Goal: Task Accomplishment & Management: Manage account settings

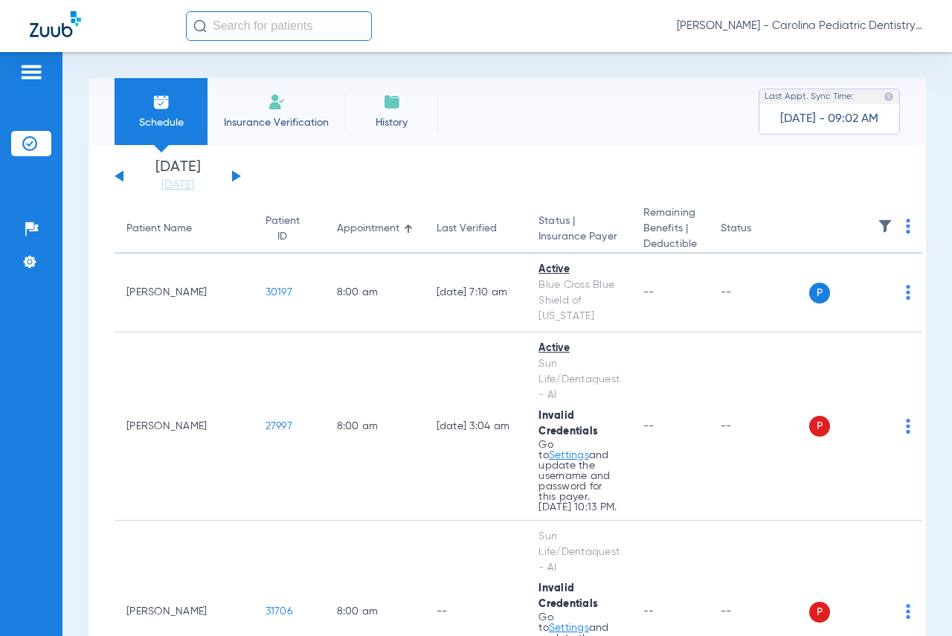
click at [237, 178] on button at bounding box center [236, 175] width 9 height 11
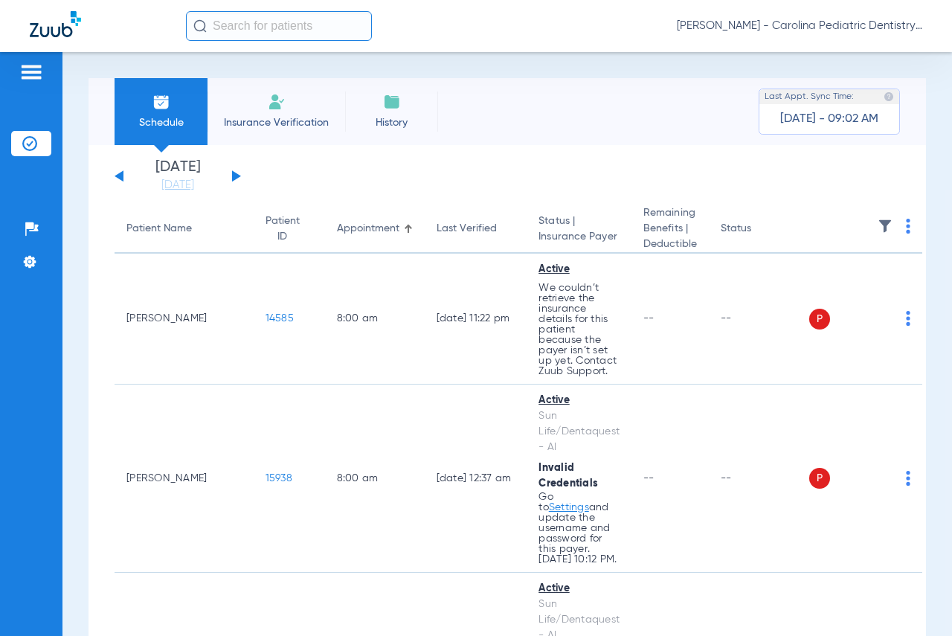
click at [906, 227] on img at bounding box center [908, 226] width 4 height 15
click at [787, 320] on span "Verify All Primary" at bounding box center [817, 315] width 93 height 10
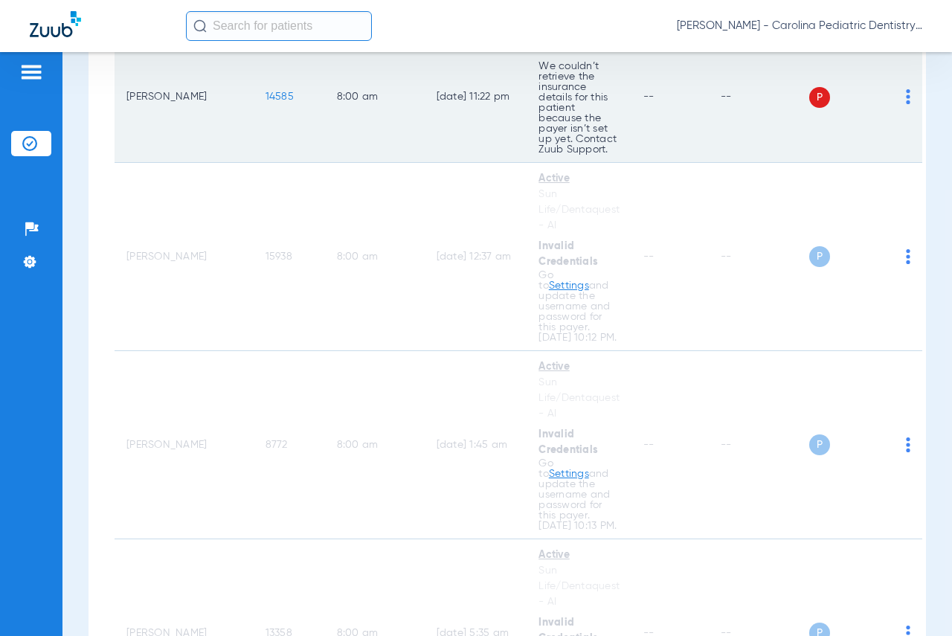
scroll to position [223, 0]
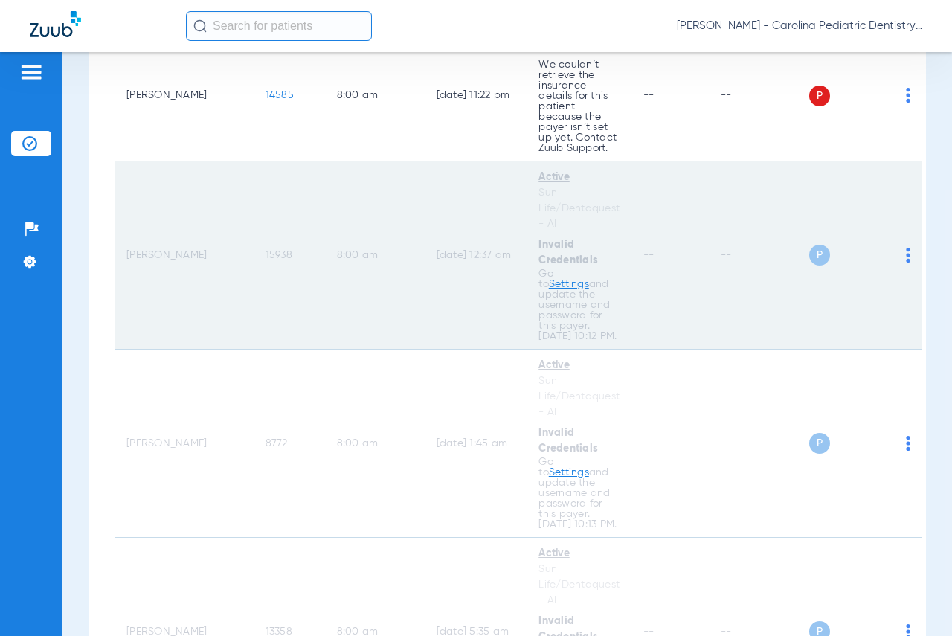
click at [549, 279] on link "Settings" at bounding box center [569, 284] width 40 height 10
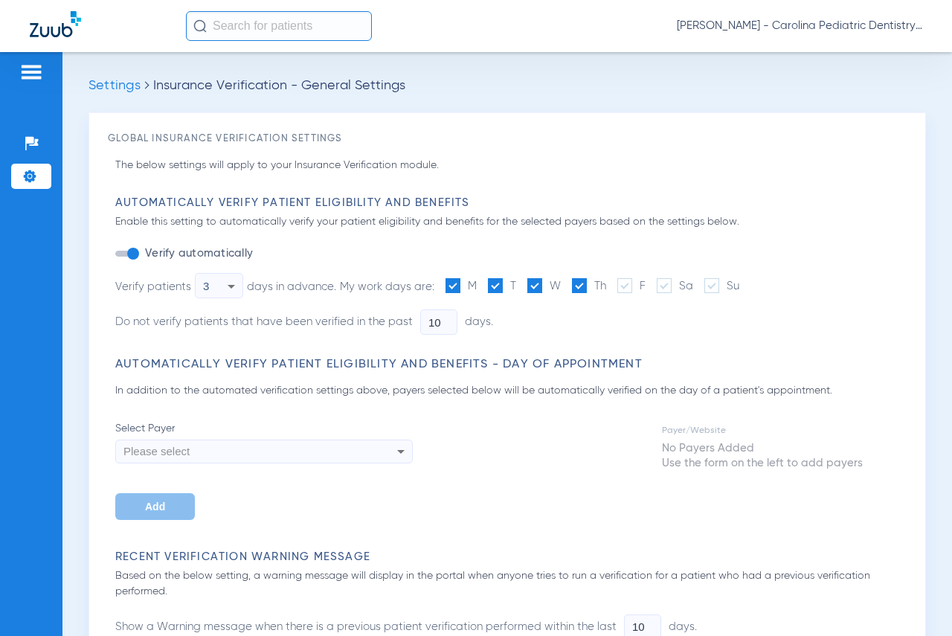
type input "2"
type input "5"
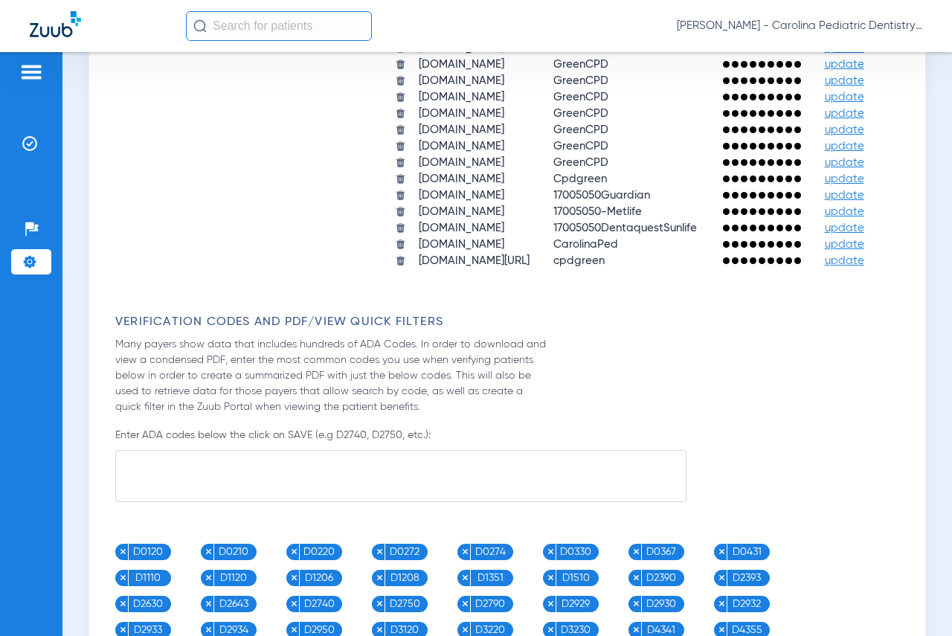
scroll to position [1115, 0]
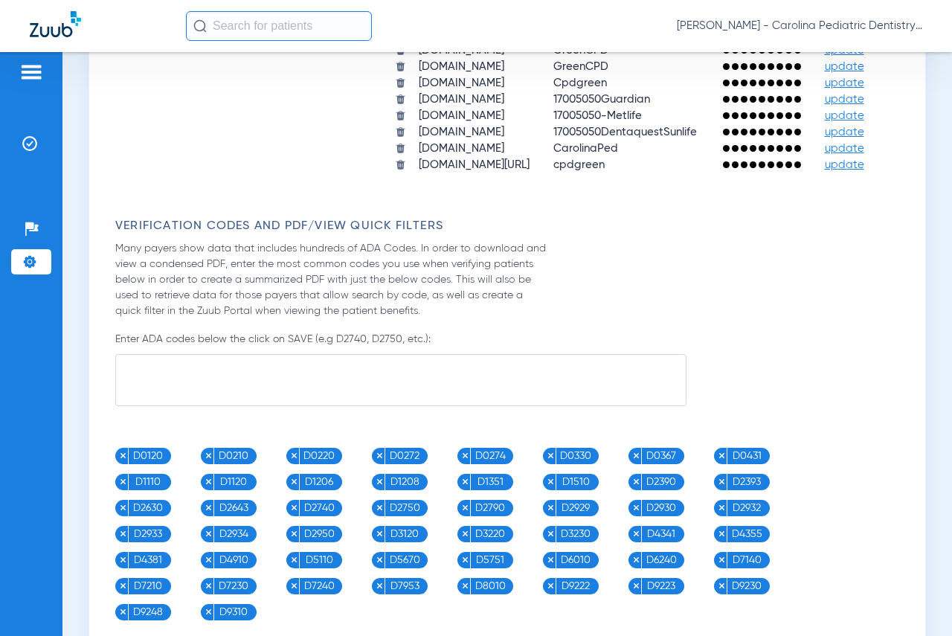
click at [825, 88] on span "update" at bounding box center [844, 82] width 39 height 11
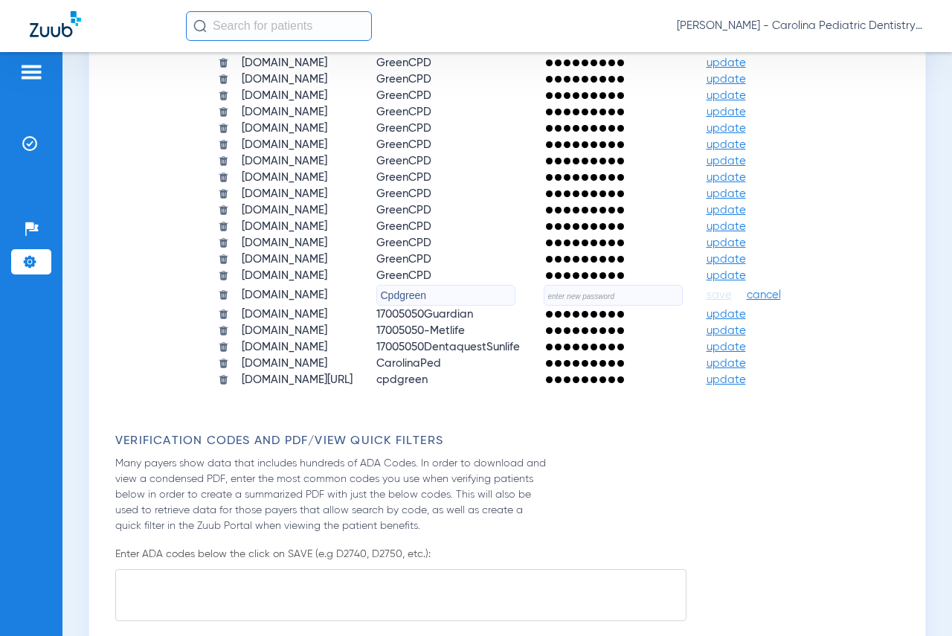
click at [593, 296] on input "text" at bounding box center [613, 295] width 139 height 21
type input "Carolinaped25*"
click at [732, 297] on span "save" at bounding box center [718, 295] width 25 height 13
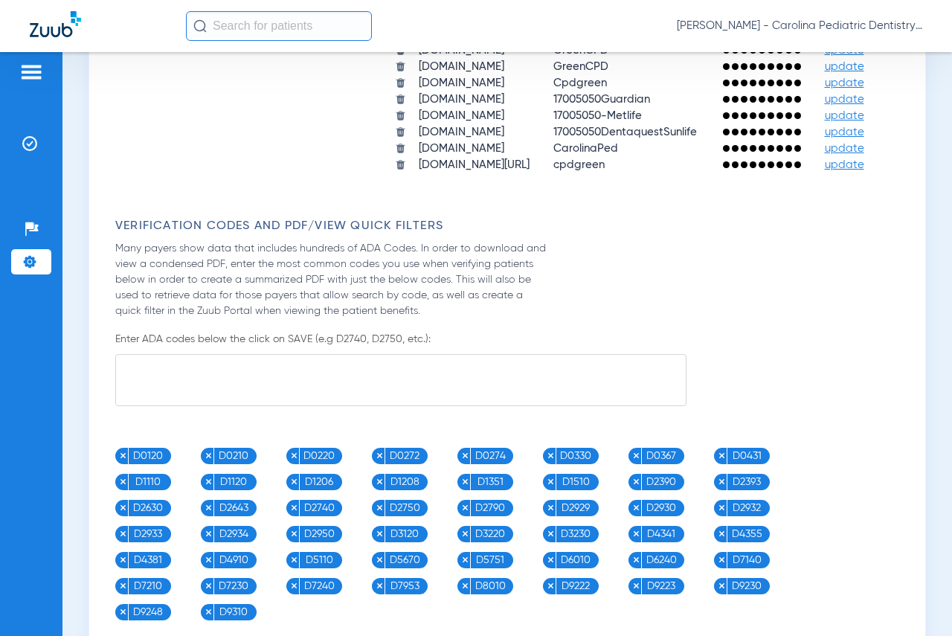
click at [825, 138] on span "update" at bounding box center [844, 131] width 39 height 11
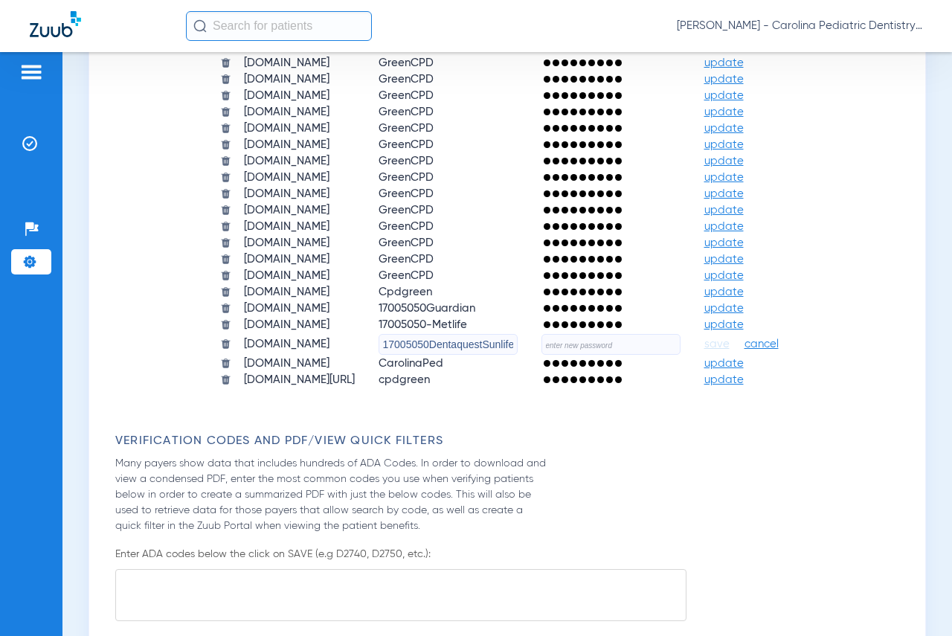
click at [779, 344] on span "cancel" at bounding box center [761, 344] width 34 height 15
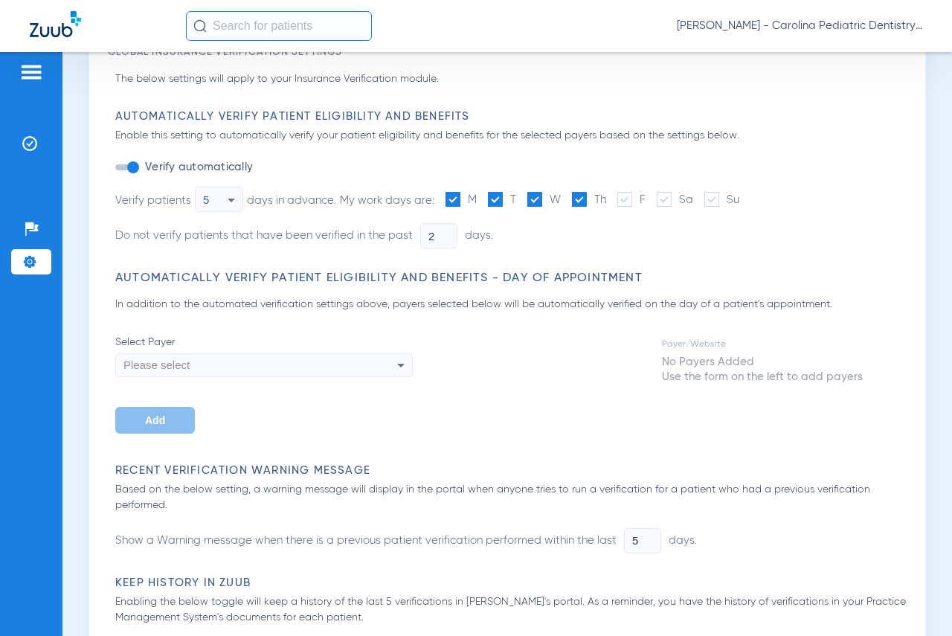
scroll to position [0, 0]
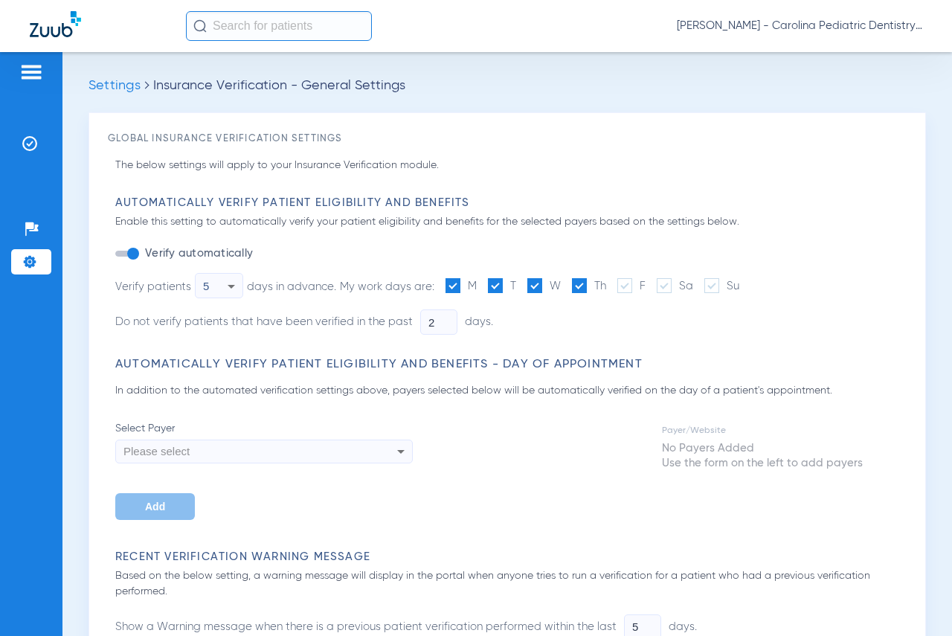
click at [25, 66] on img at bounding box center [31, 72] width 24 height 18
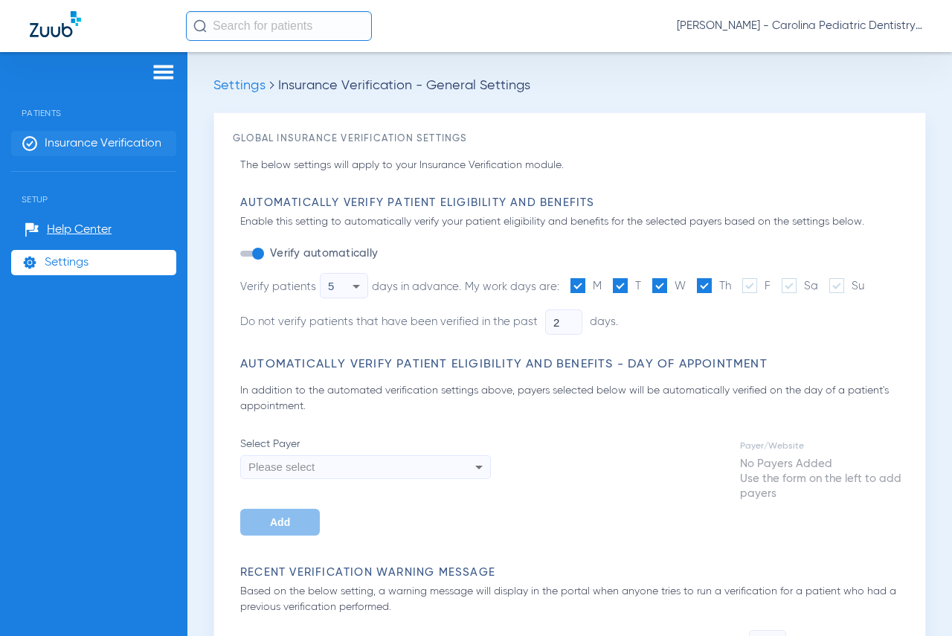
click at [62, 146] on span "Insurance Verification" at bounding box center [103, 143] width 117 height 15
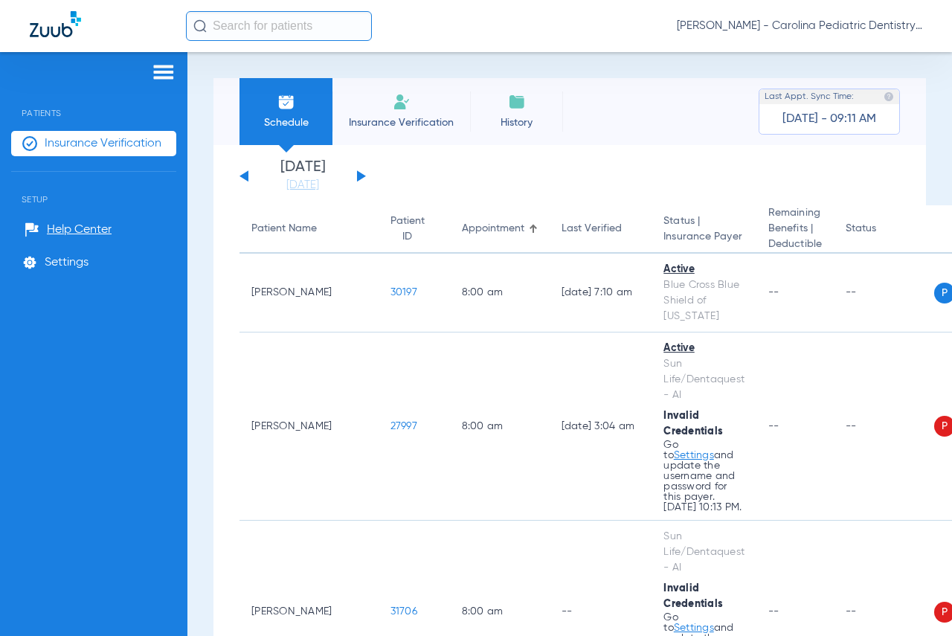
click at [360, 175] on button at bounding box center [361, 175] width 9 height 11
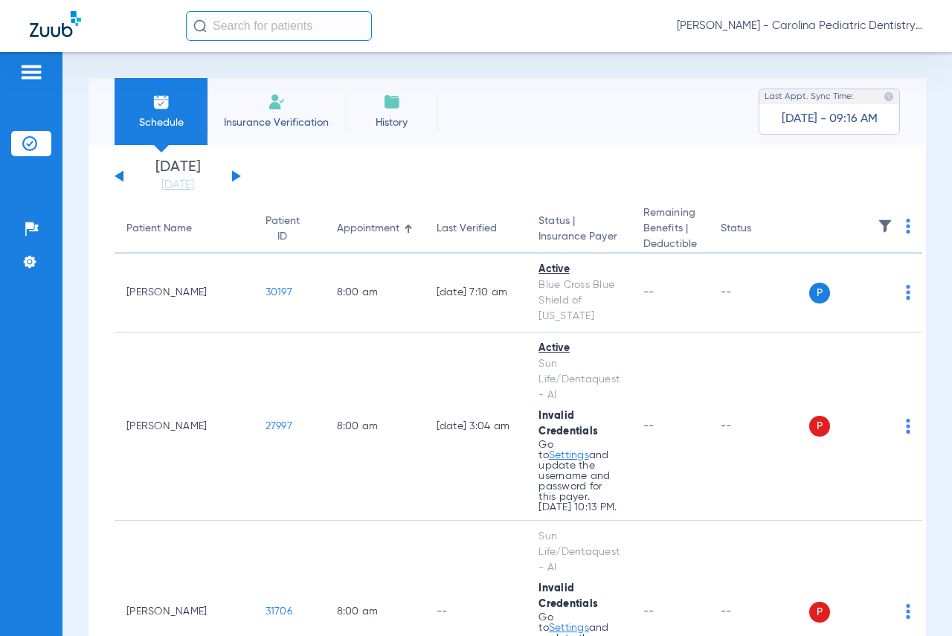
click at [234, 173] on button at bounding box center [236, 175] width 9 height 11
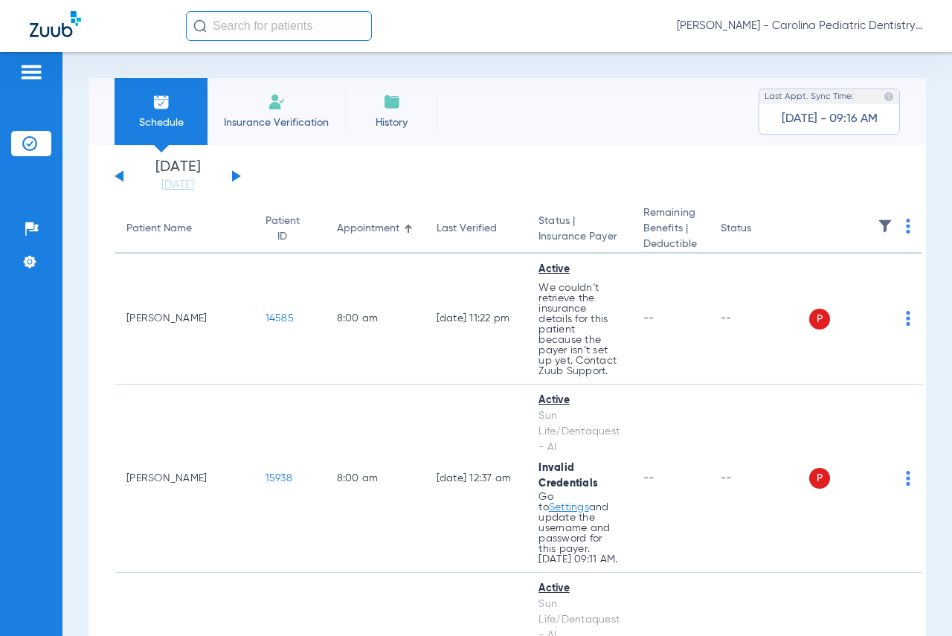
click at [906, 228] on img at bounding box center [908, 226] width 4 height 15
click at [800, 312] on span "Verify All Primary" at bounding box center [817, 315] width 93 height 10
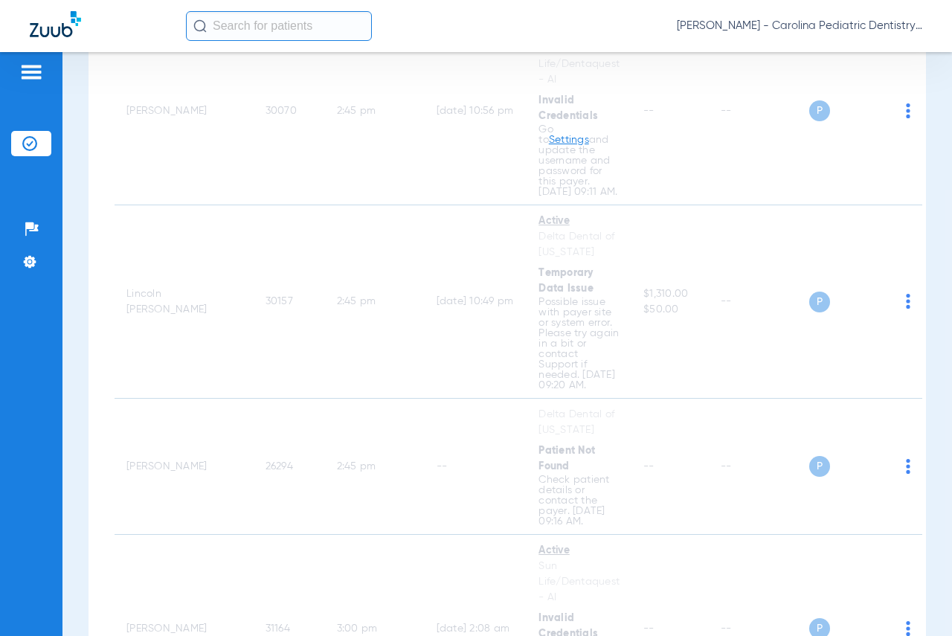
scroll to position [13536, 0]
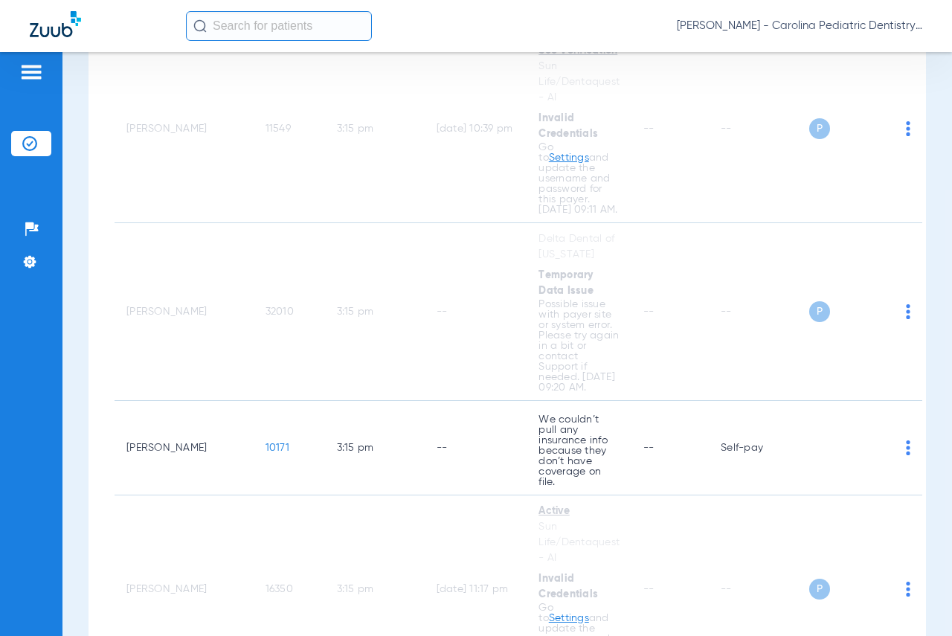
drag, startPoint x: 534, startPoint y: 168, endPoint x: 526, endPoint y: 671, distance: 502.7
click at [526, 635] on html "Marissa J vanHerwynen - Carolina Pediatric Dentistry Patients Insurance Verific…" at bounding box center [476, 318] width 952 height 636
click at [26, 262] on img at bounding box center [29, 261] width 15 height 15
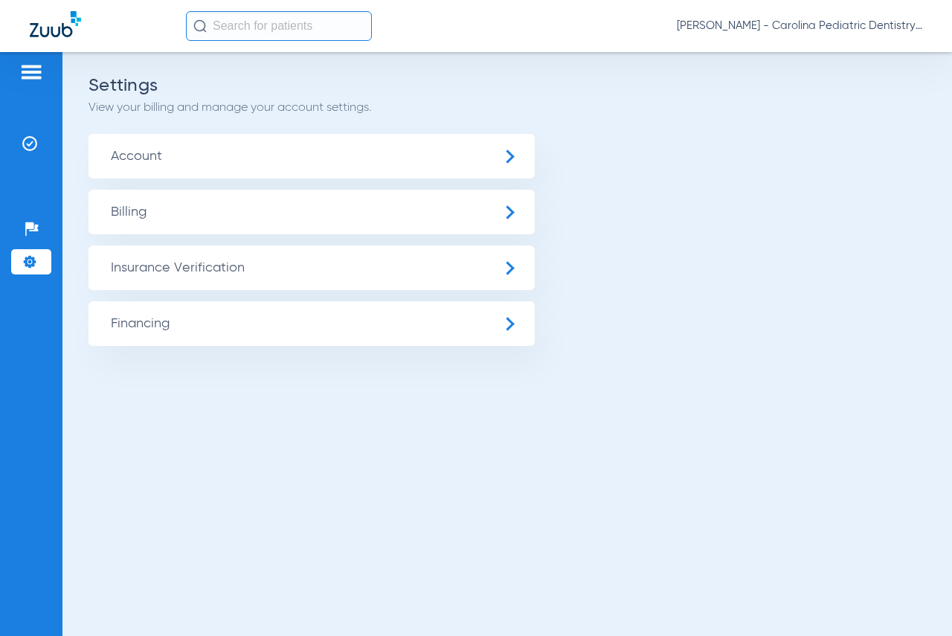
click at [243, 266] on span "Insurance Verification" at bounding box center [311, 267] width 446 height 45
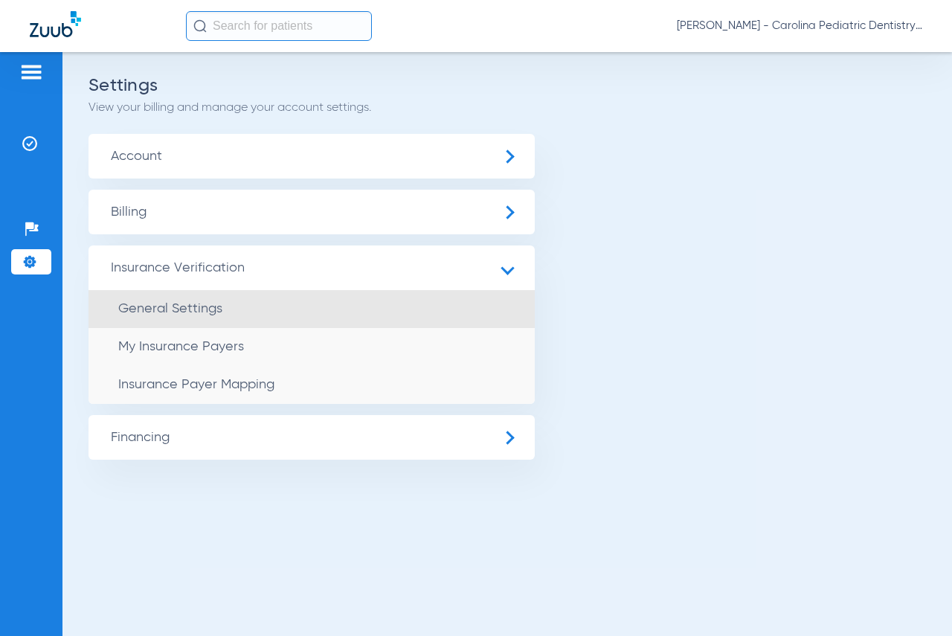
click at [200, 303] on span "General Settings" at bounding box center [170, 308] width 104 height 13
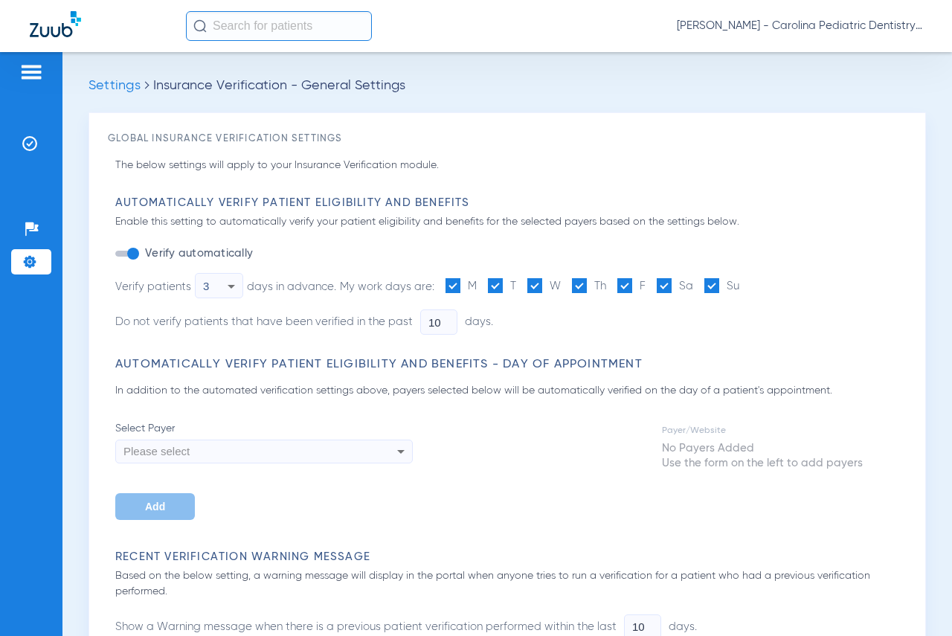
type input "2"
type input "5"
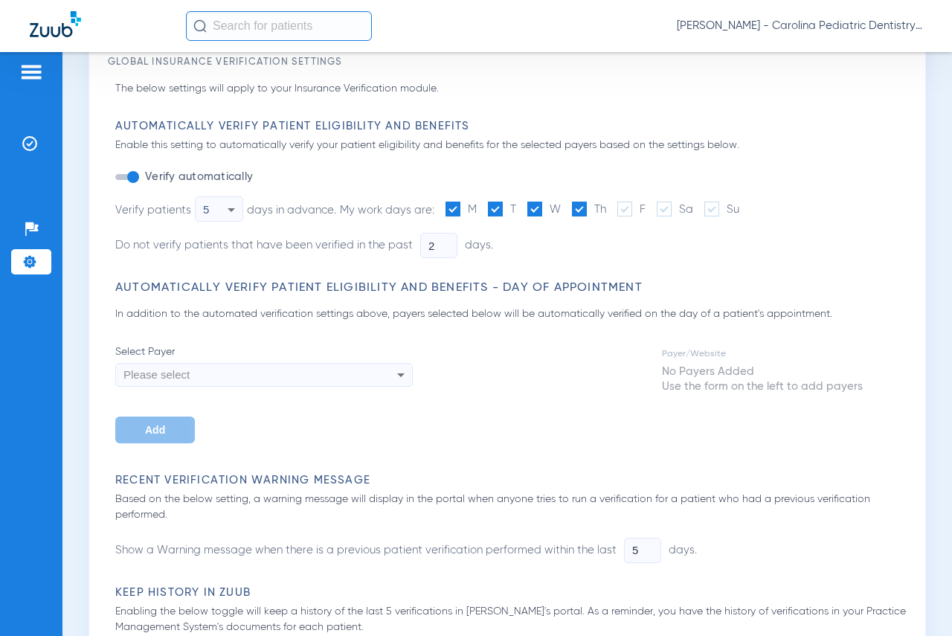
scroll to position [223, 0]
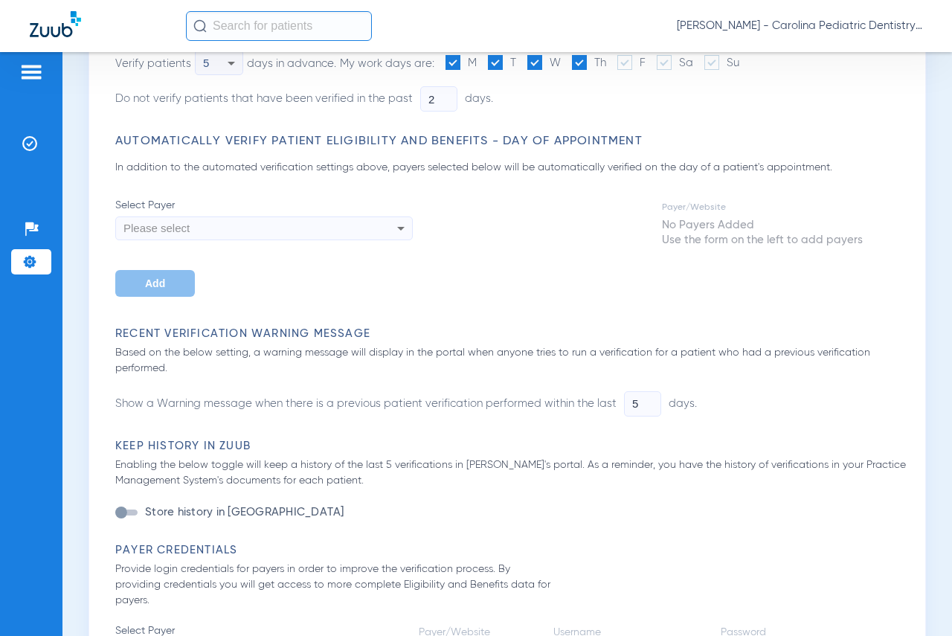
click at [399, 228] on icon at bounding box center [400, 229] width 7 height 4
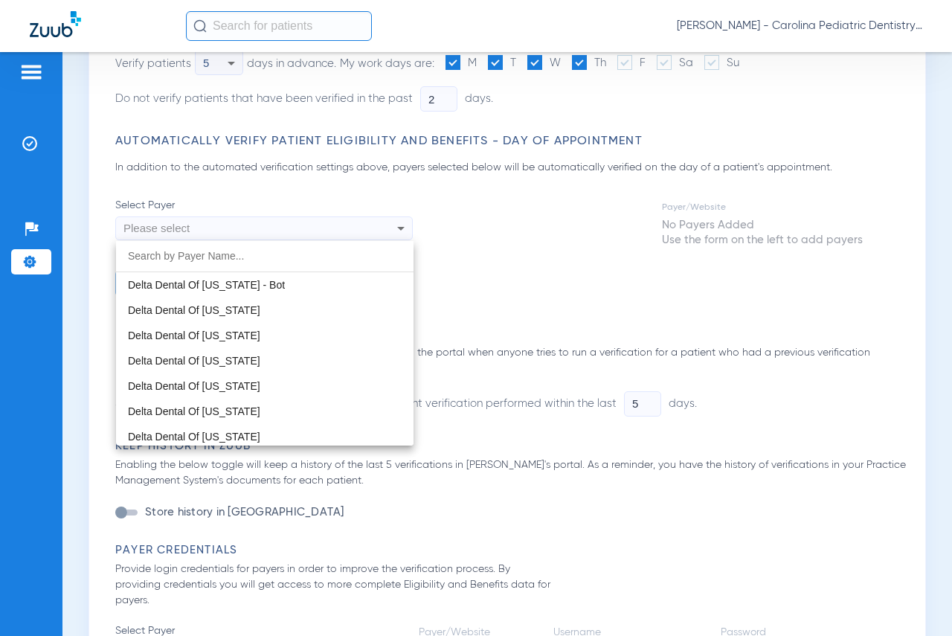
scroll to position [4015, 0]
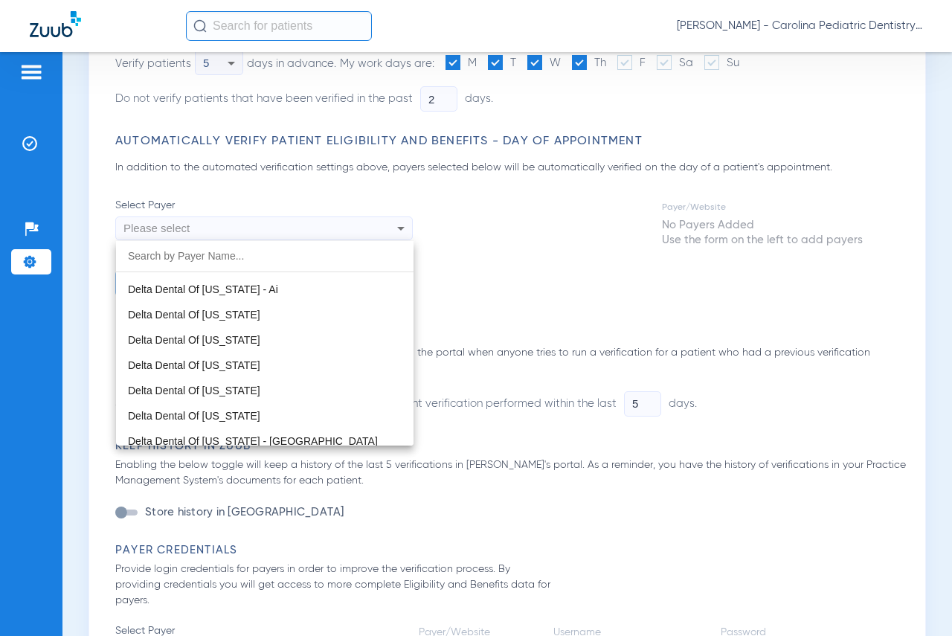
click at [546, 268] on div at bounding box center [476, 318] width 952 height 636
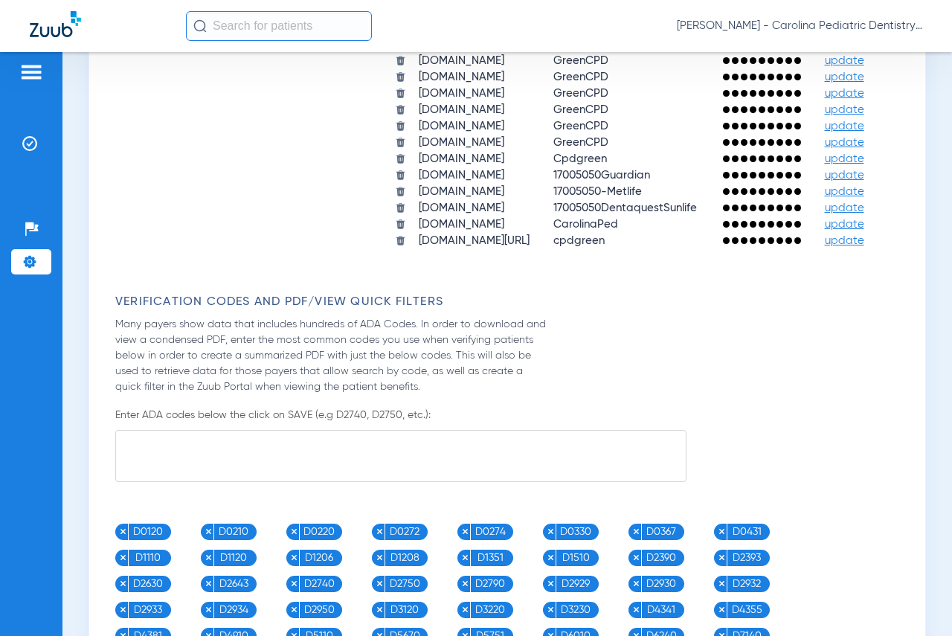
scroll to position [1041, 0]
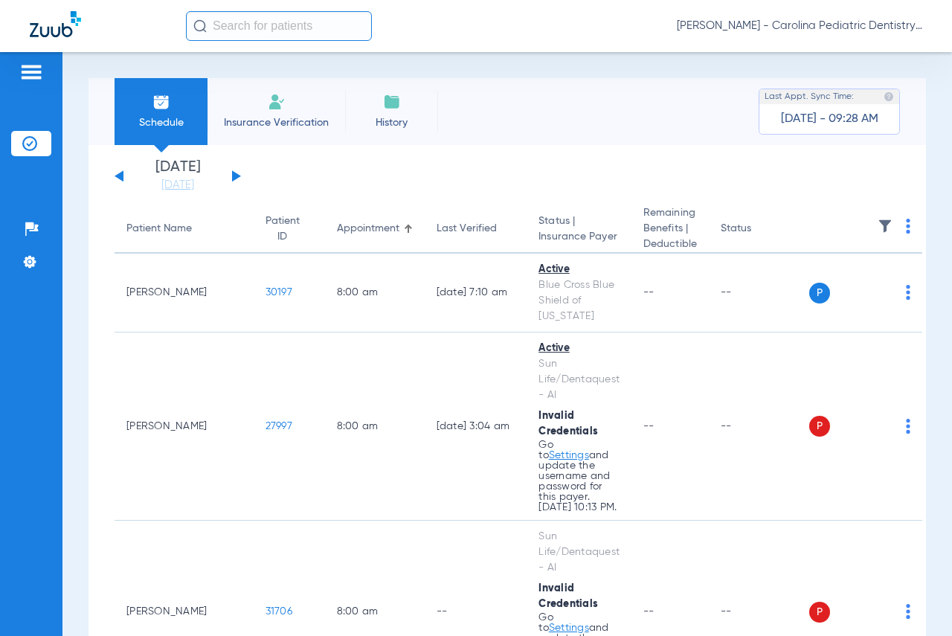
click at [906, 228] on img at bounding box center [908, 226] width 4 height 15
click at [796, 281] on span "Verify All" at bounding box center [819, 285] width 89 height 10
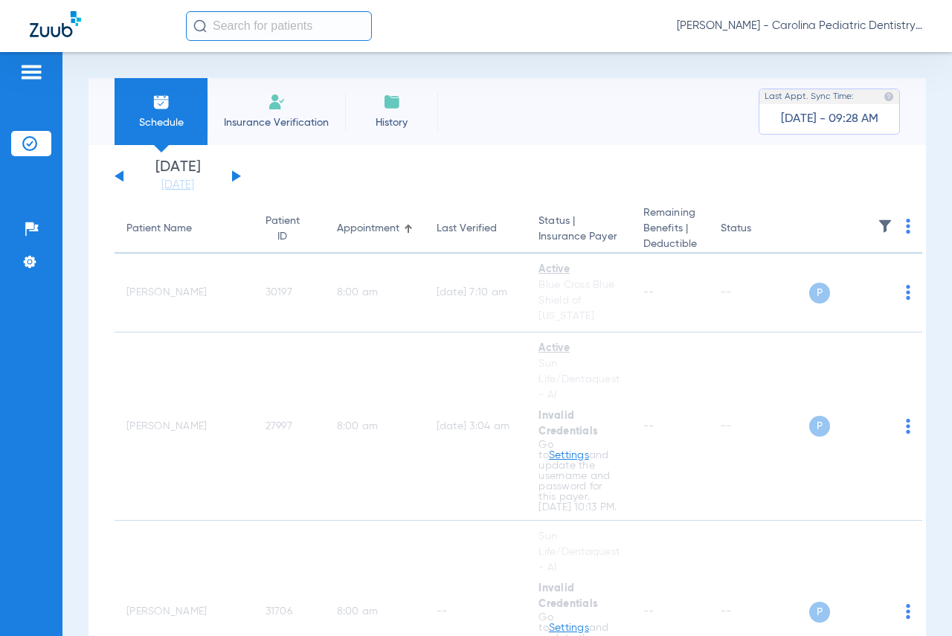
click at [236, 178] on button at bounding box center [236, 175] width 9 height 11
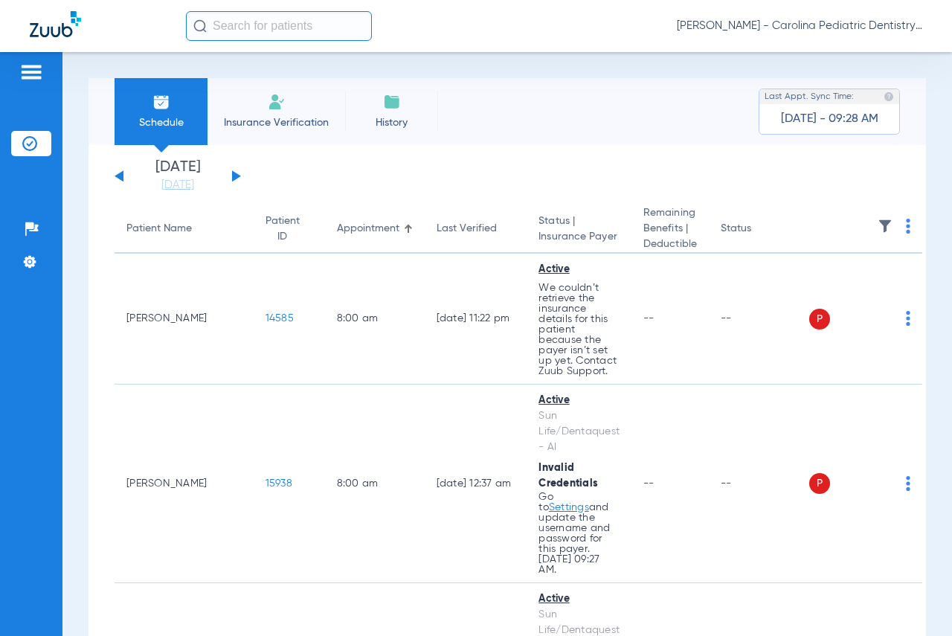
click at [906, 228] on img at bounding box center [908, 226] width 4 height 15
click at [793, 318] on span "Verify All Primary" at bounding box center [817, 315] width 93 height 10
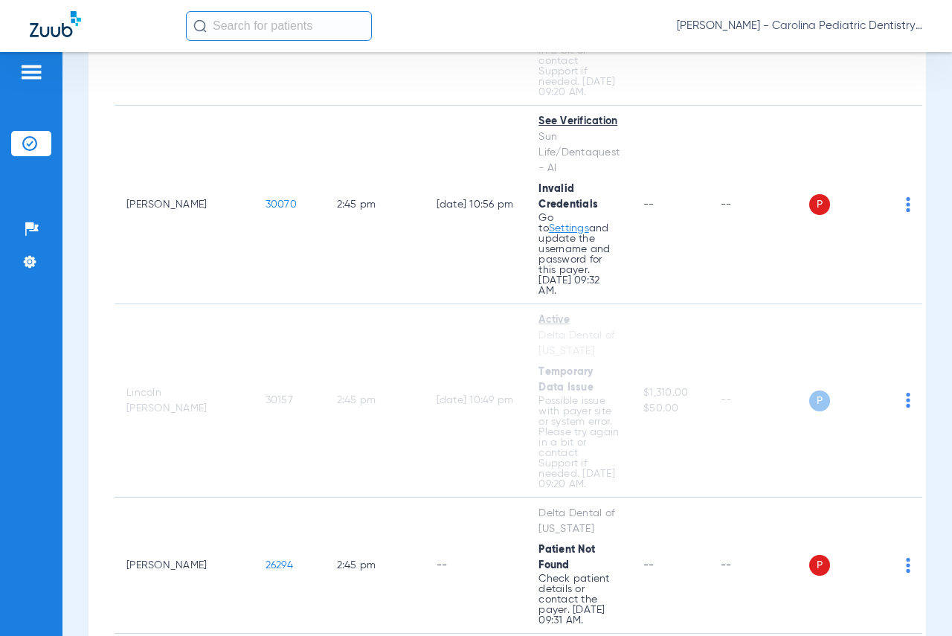
scroll to position [13751, 0]
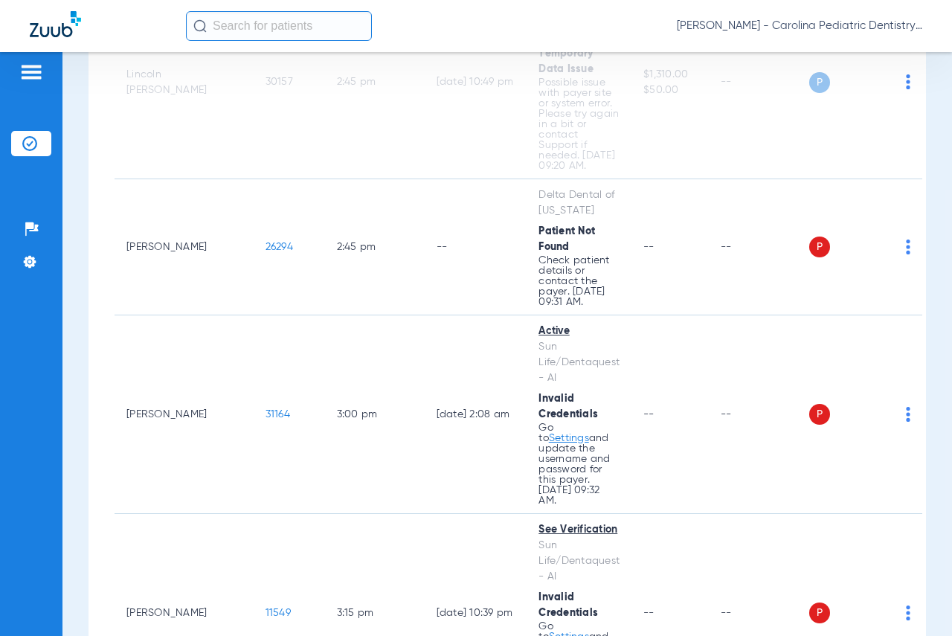
drag, startPoint x: 512, startPoint y: 190, endPoint x: 555, endPoint y: 671, distance: 483.1
click at [555, 635] on html "Marissa J vanHerwynen - Carolina Pediatric Dentistry Patients Insurance Verific…" at bounding box center [476, 318] width 952 height 636
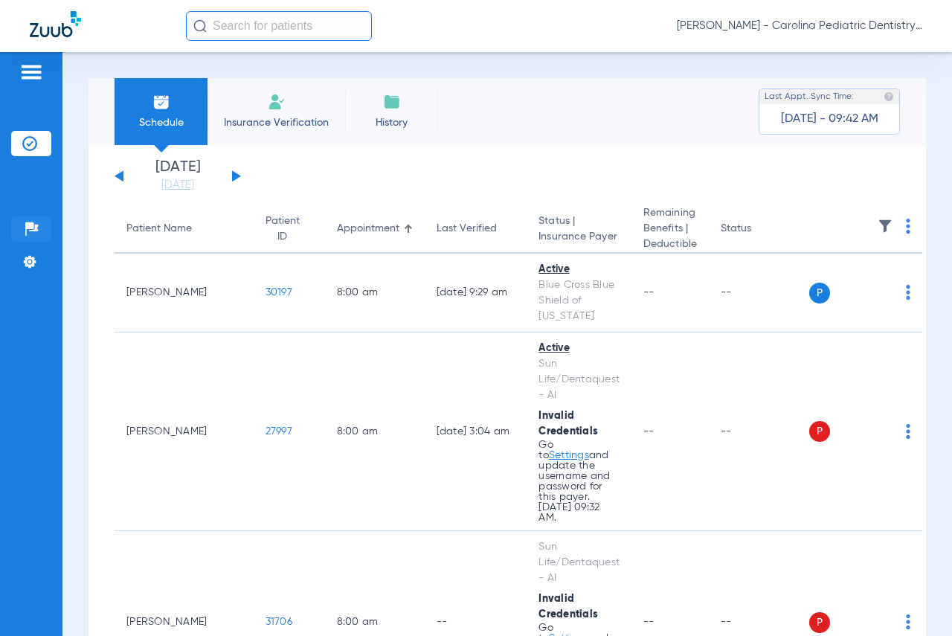
click at [28, 231] on img at bounding box center [32, 229] width 15 height 15
click at [234, 173] on button at bounding box center [236, 175] width 9 height 11
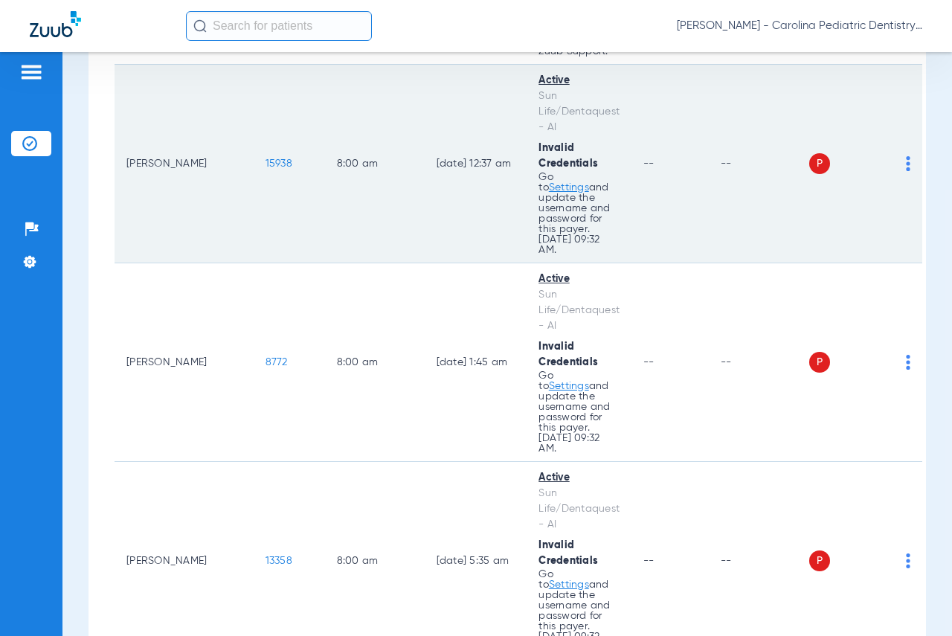
scroll to position [446, 0]
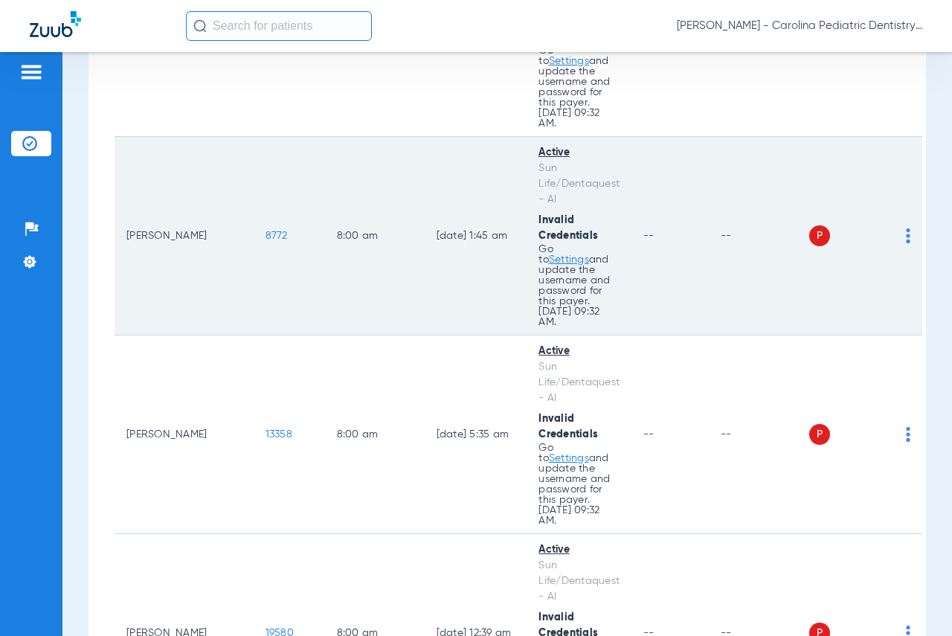
click at [549, 66] on link "Settings" at bounding box center [569, 61] width 40 height 10
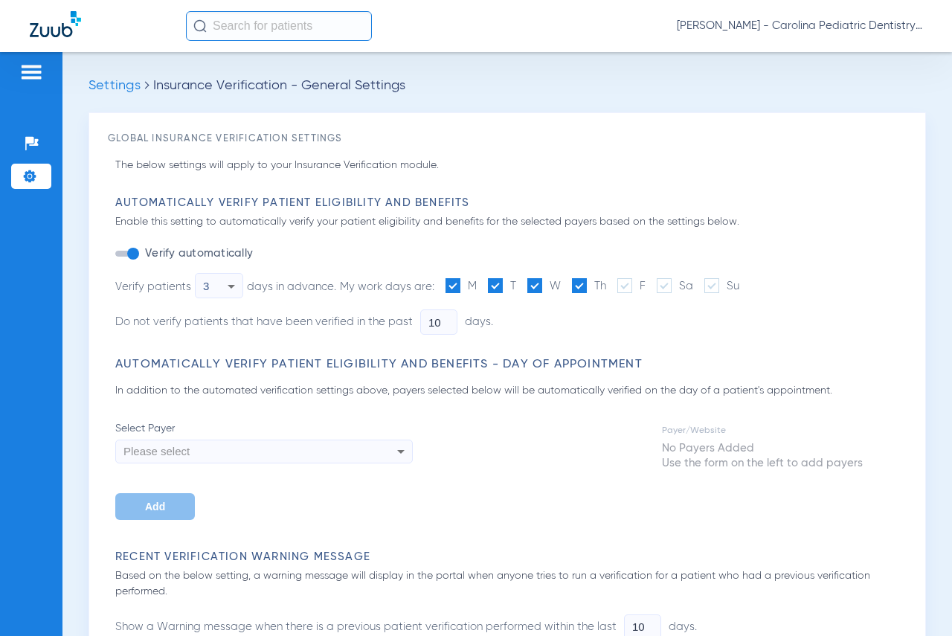
type input "2"
type input "5"
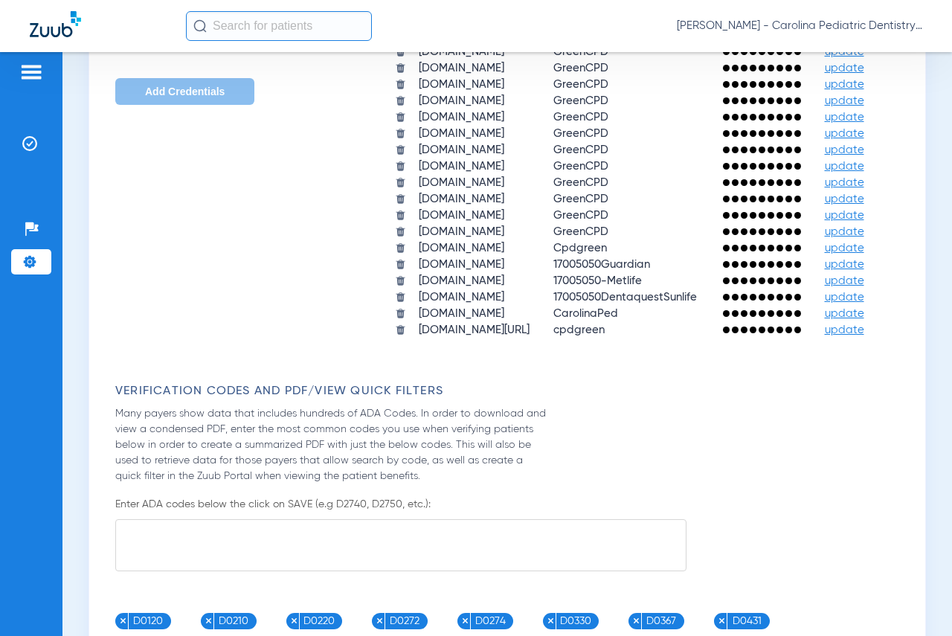
scroll to position [1041, 0]
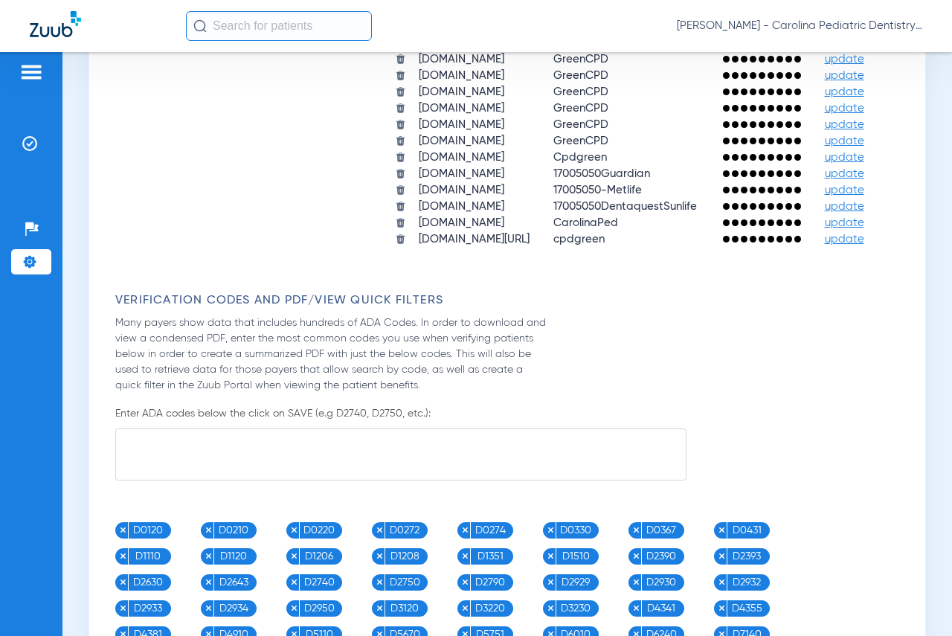
click at [825, 212] on span "update" at bounding box center [844, 206] width 39 height 11
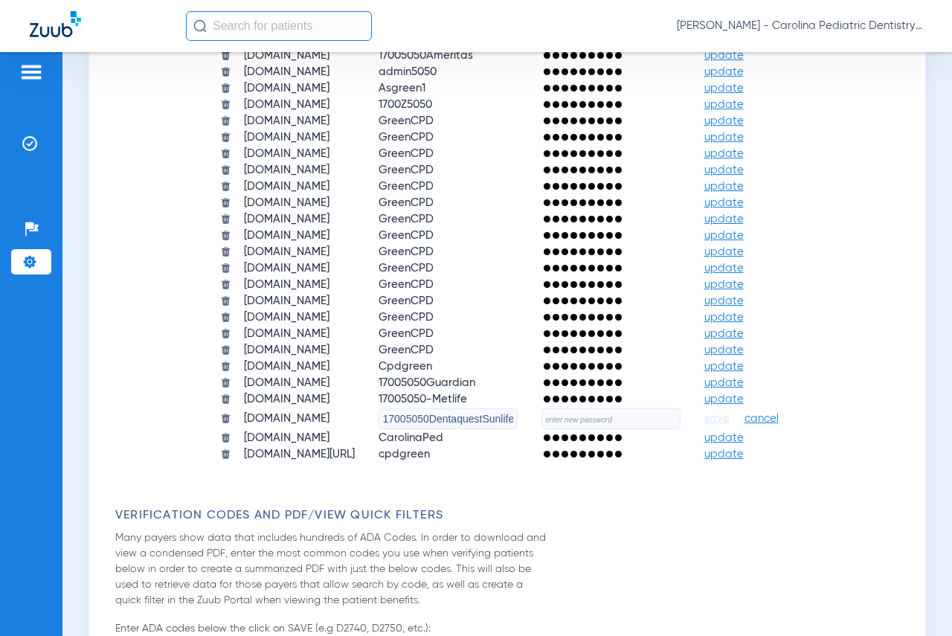
click at [602, 424] on input "text" at bounding box center [610, 418] width 139 height 21
type input "Carolinaped25*"
click at [724, 419] on span "save" at bounding box center [716, 418] width 25 height 13
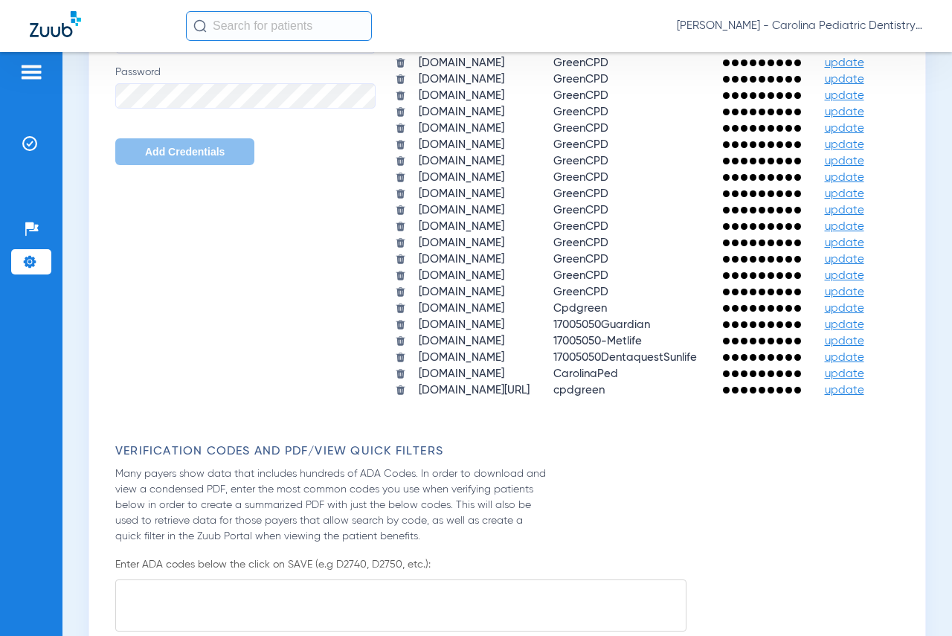
scroll to position [744, 0]
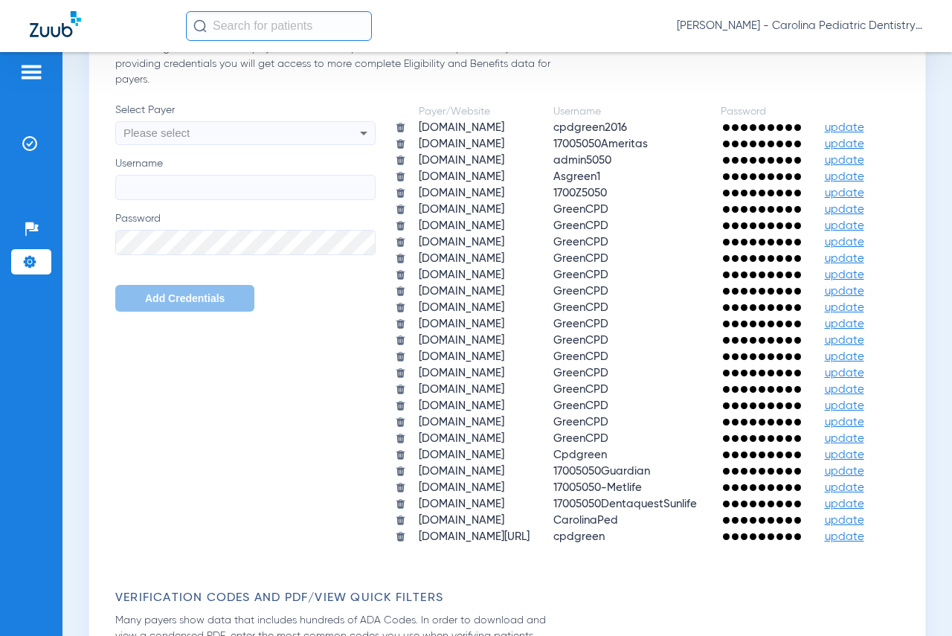
click at [35, 67] on img at bounding box center [31, 72] width 24 height 18
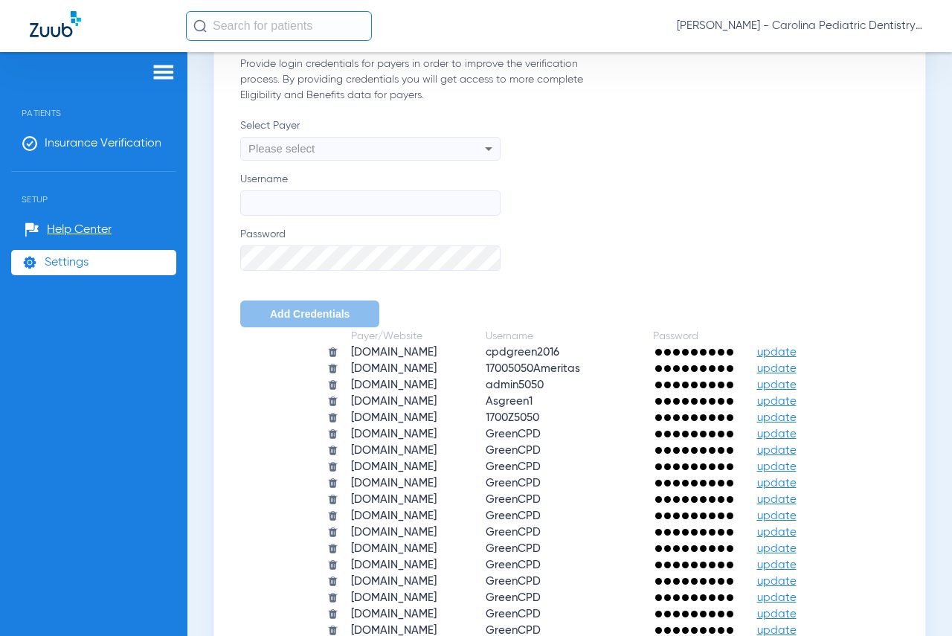
scroll to position [759, 0]
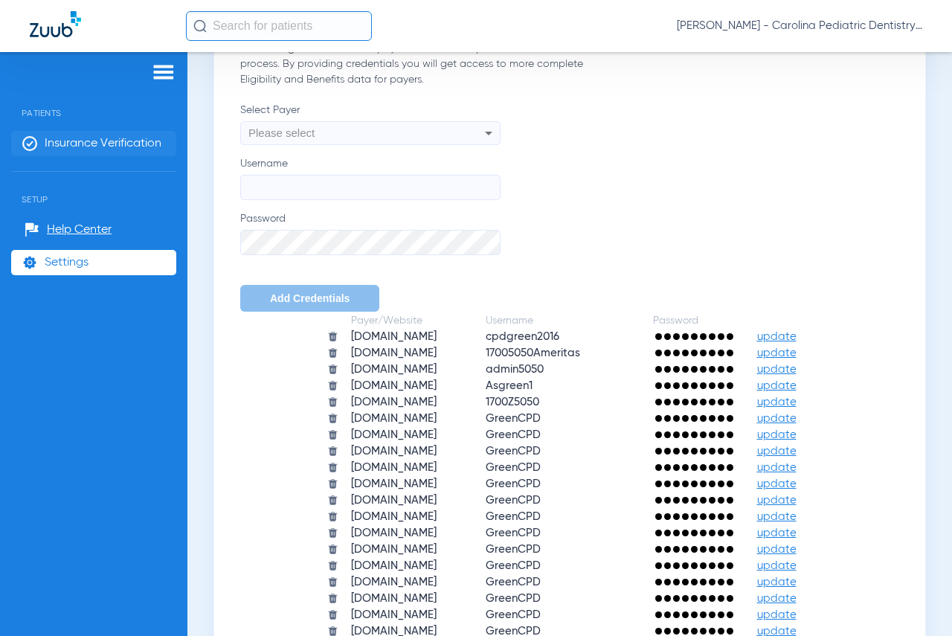
click at [61, 144] on span "Insurance Verification" at bounding box center [103, 143] width 117 height 15
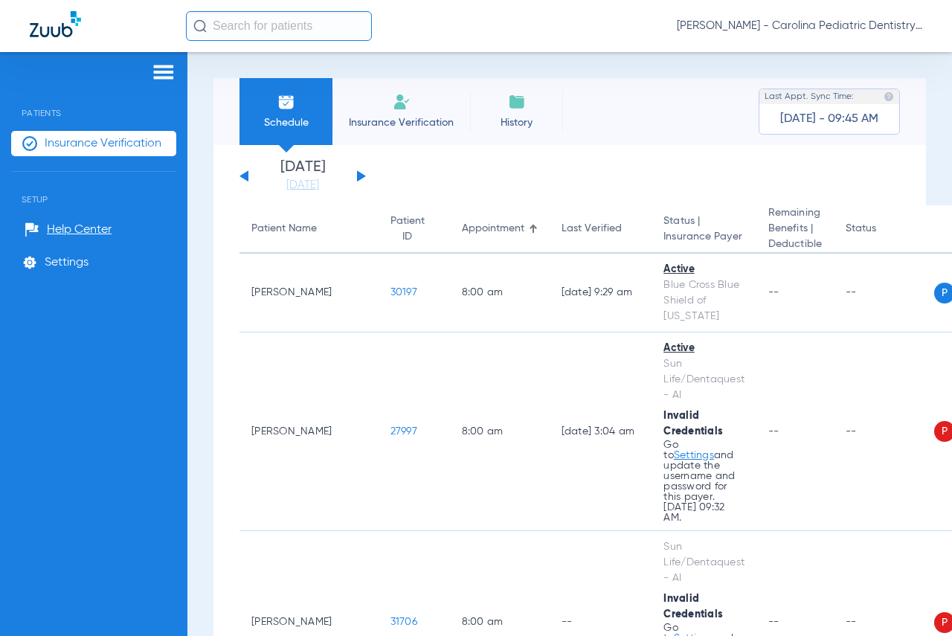
click at [361, 174] on button at bounding box center [361, 175] width 9 height 11
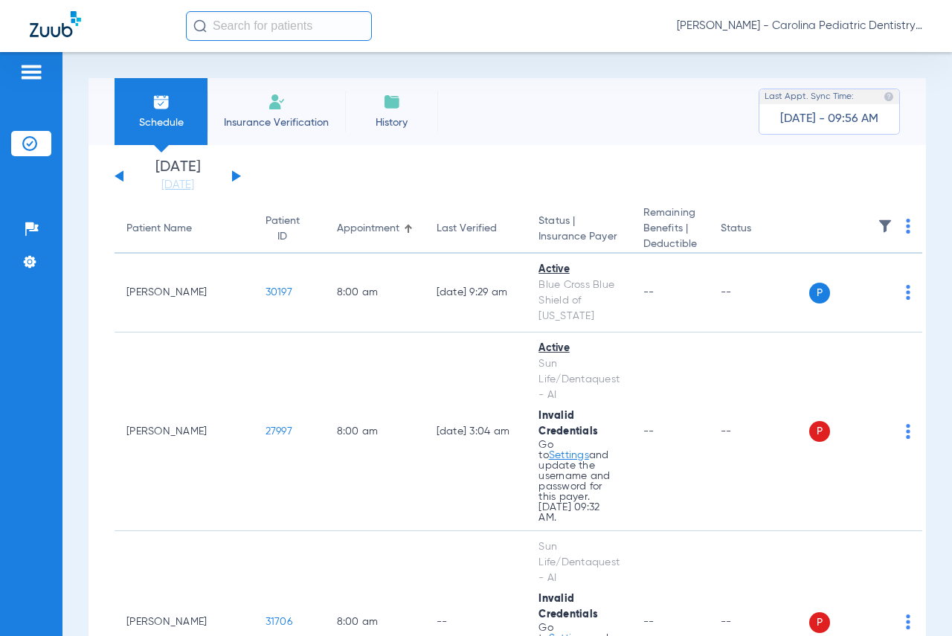
click at [236, 175] on button at bounding box center [236, 175] width 9 height 11
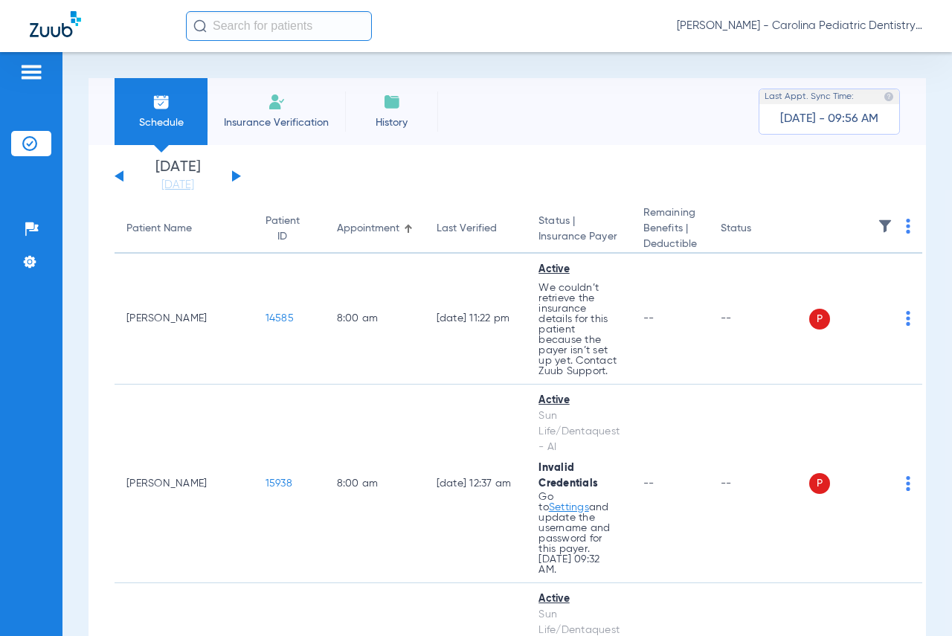
click at [906, 229] on img at bounding box center [908, 226] width 4 height 15
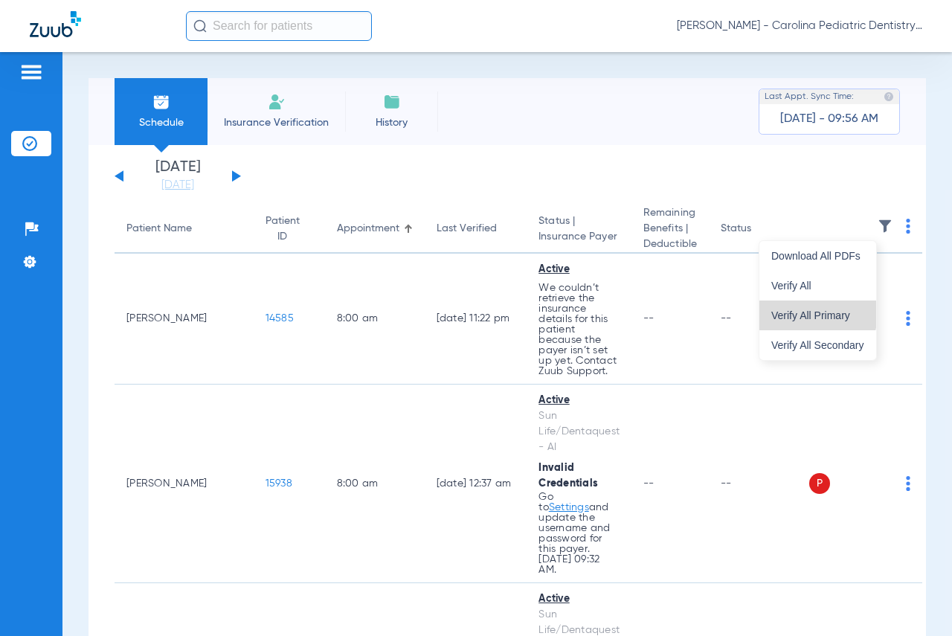
click at [811, 310] on span "Verify All Primary" at bounding box center [817, 315] width 93 height 10
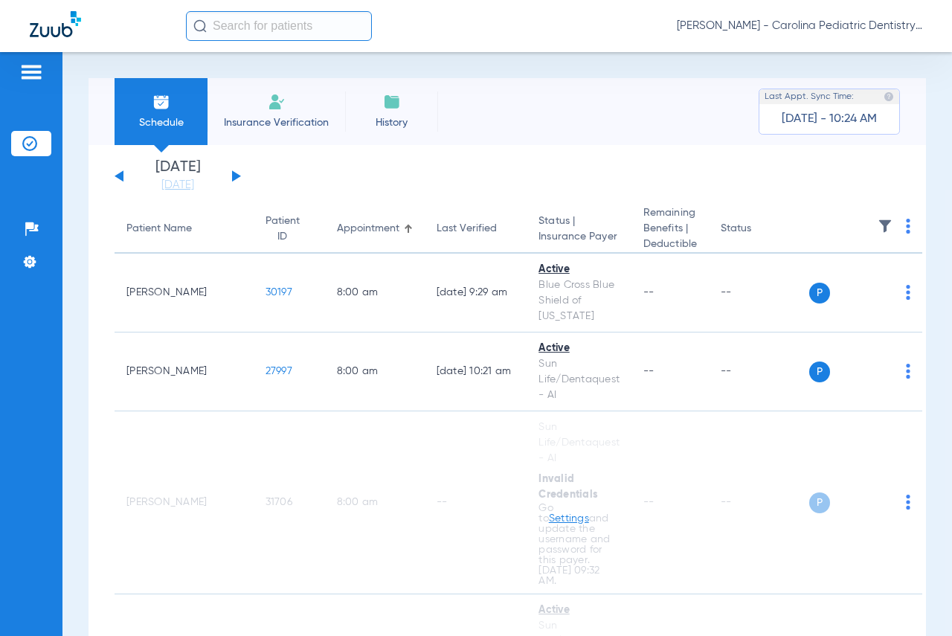
click at [234, 174] on button at bounding box center [236, 175] width 9 height 11
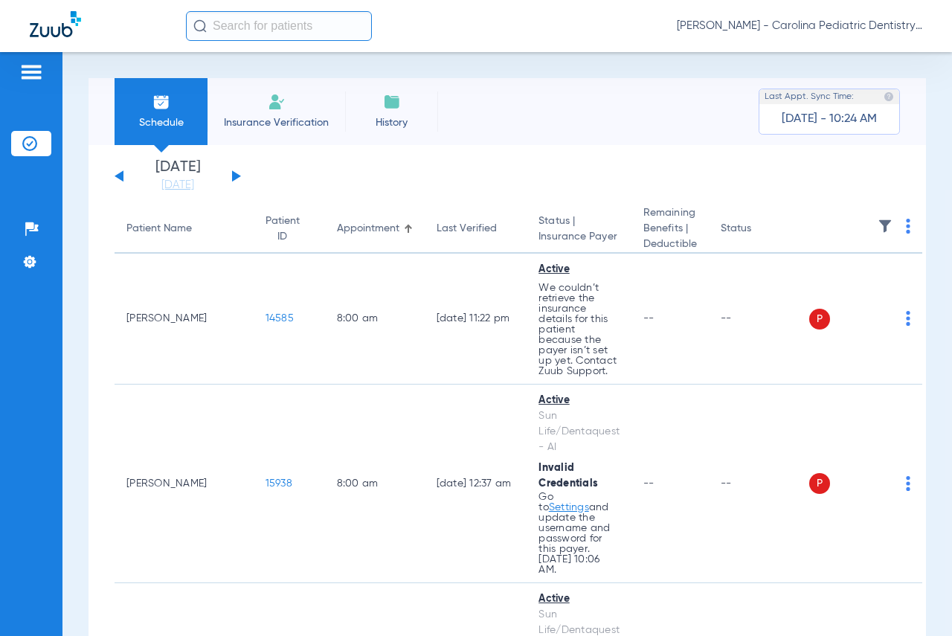
click at [906, 227] on img at bounding box center [908, 226] width 4 height 15
click at [818, 315] on span "Verify All Primary" at bounding box center [817, 315] width 93 height 10
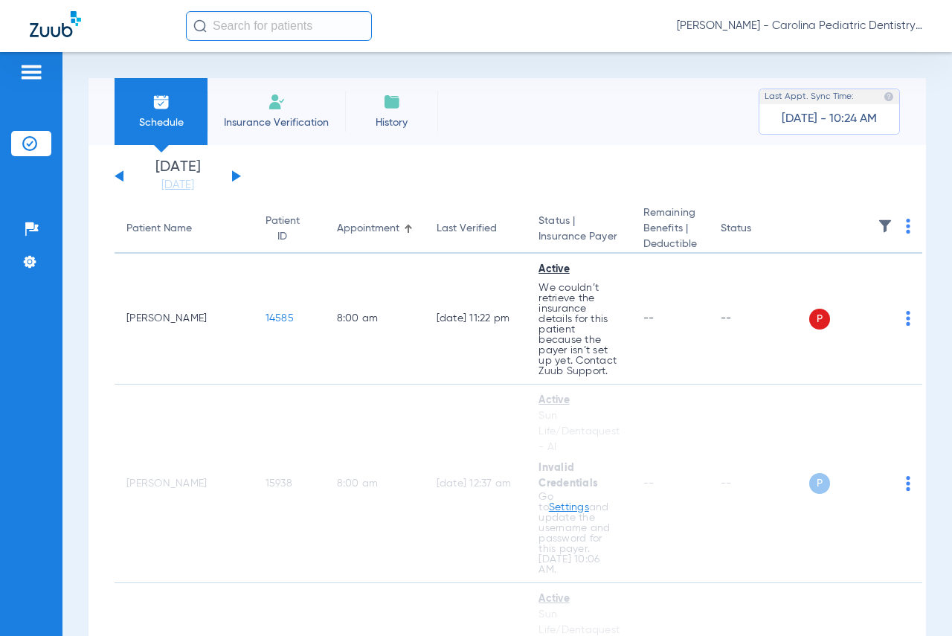
click at [906, 227] on img at bounding box center [908, 226] width 4 height 15
click at [819, 313] on span "Verify All Primary" at bounding box center [817, 315] width 93 height 10
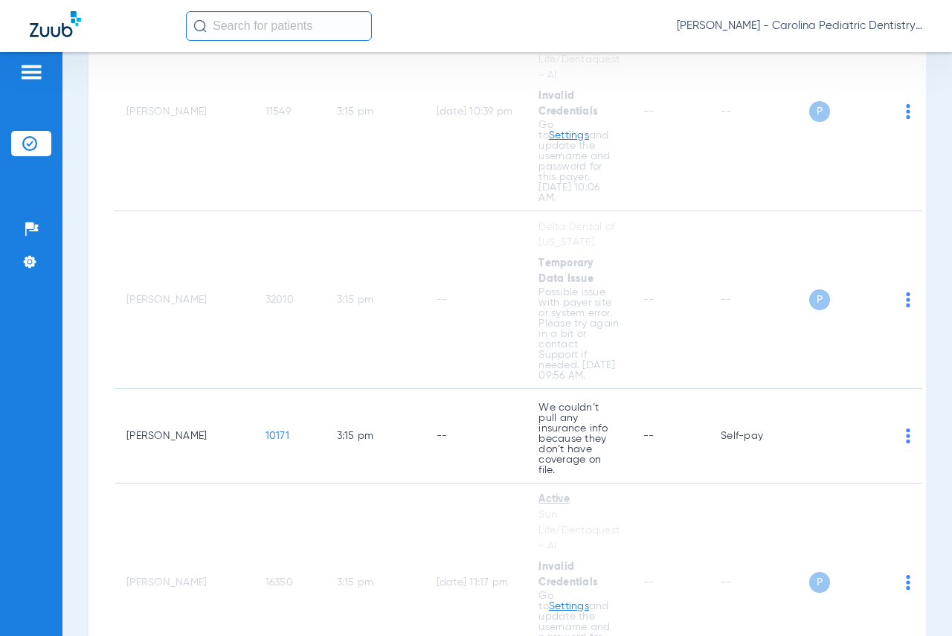
scroll to position [10898, 0]
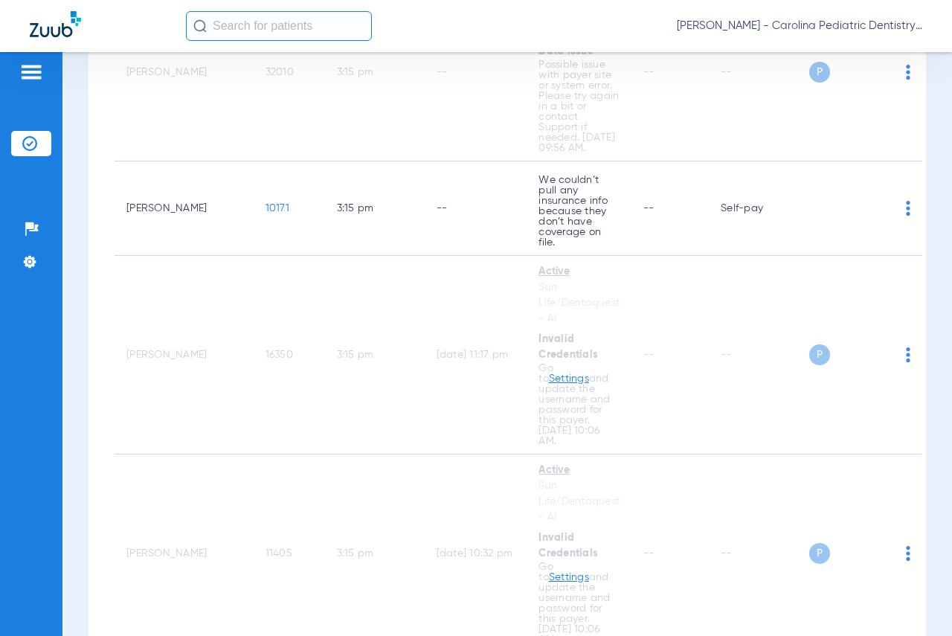
drag, startPoint x: 464, startPoint y: 200, endPoint x: 497, endPoint y: 671, distance: 471.9
click at [497, 635] on html "[PERSON_NAME] - Carolina Pediatric Dentistry Patients Insurance Verification Se…" at bounding box center [476, 318] width 952 height 636
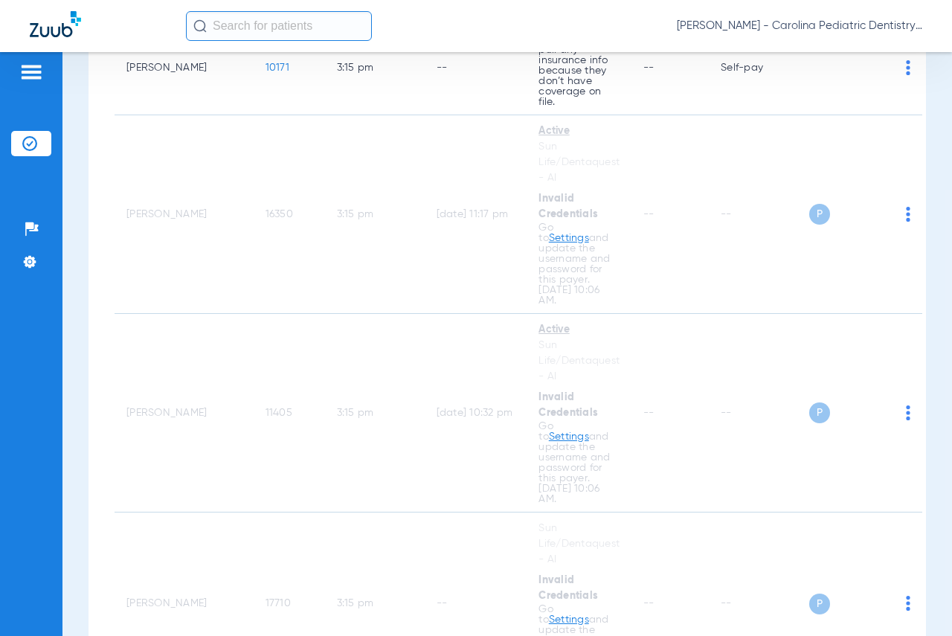
scroll to position [10701, 0]
